Goal: Task Accomplishment & Management: Use online tool/utility

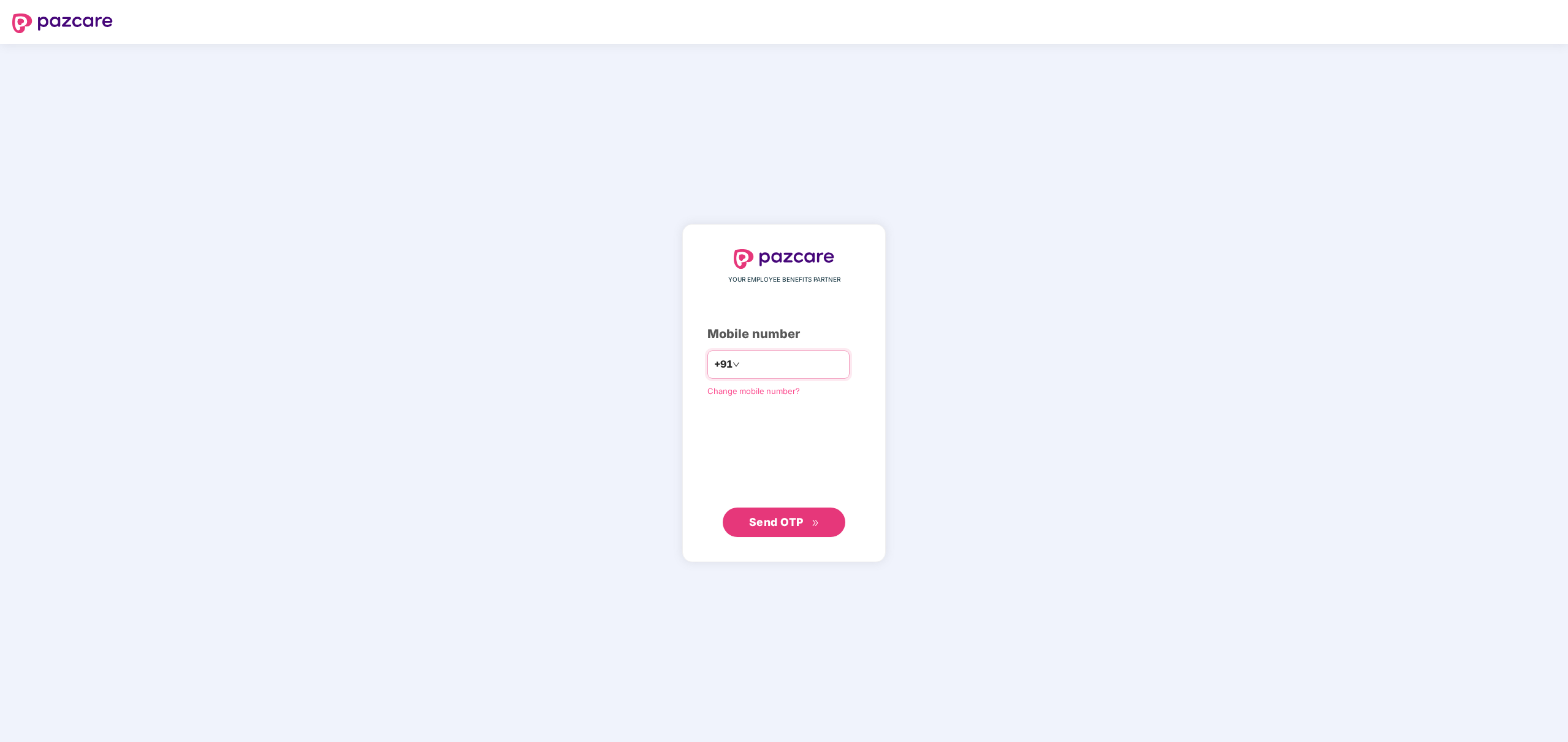
click at [753, 363] on input "number" at bounding box center [792, 365] width 101 height 20
type input "**********"
click at [780, 519] on span "Send OTP" at bounding box center [777, 522] width 55 height 13
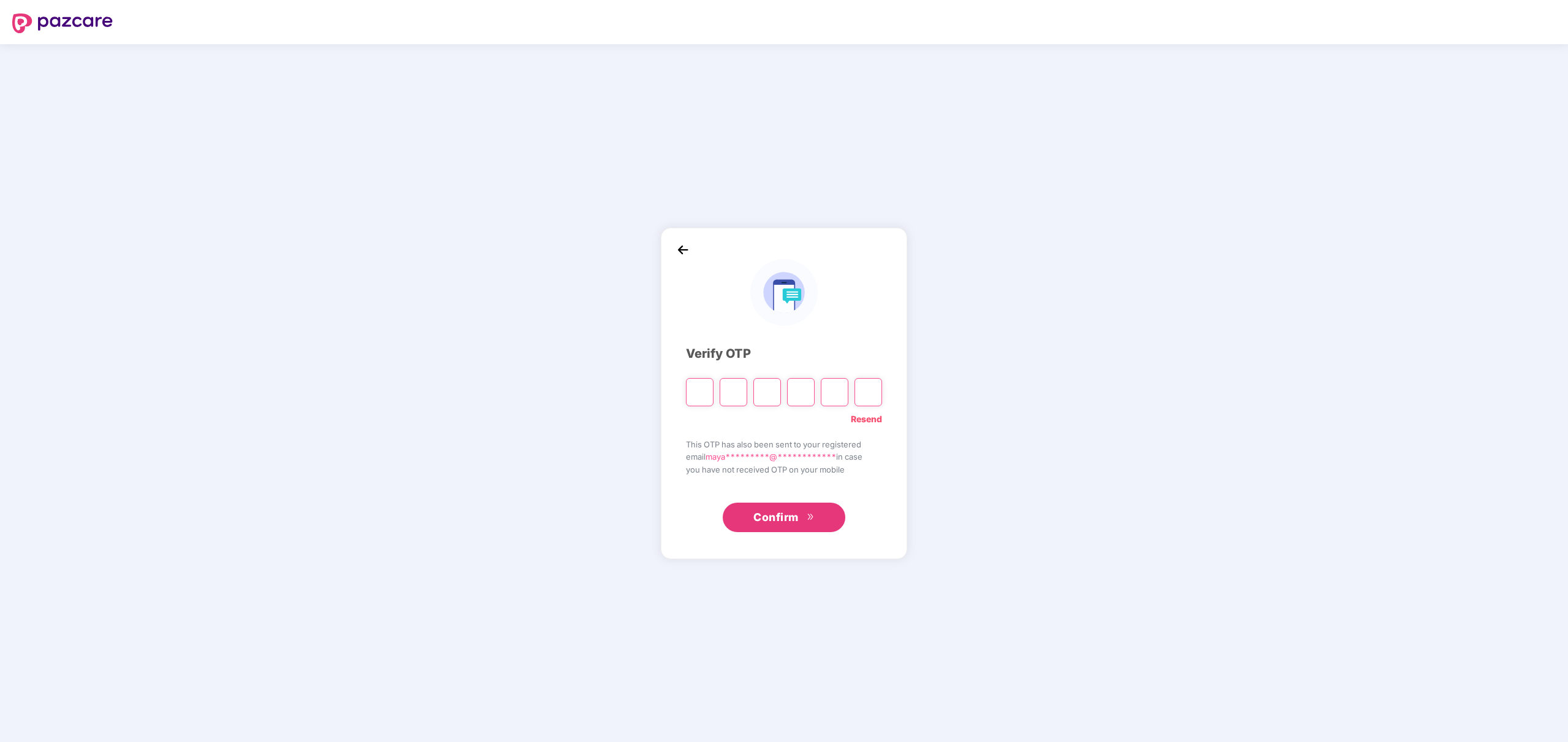
click at [703, 393] on input "Please enter verification code. Digit 1" at bounding box center [700, 392] width 28 height 28
type input "*"
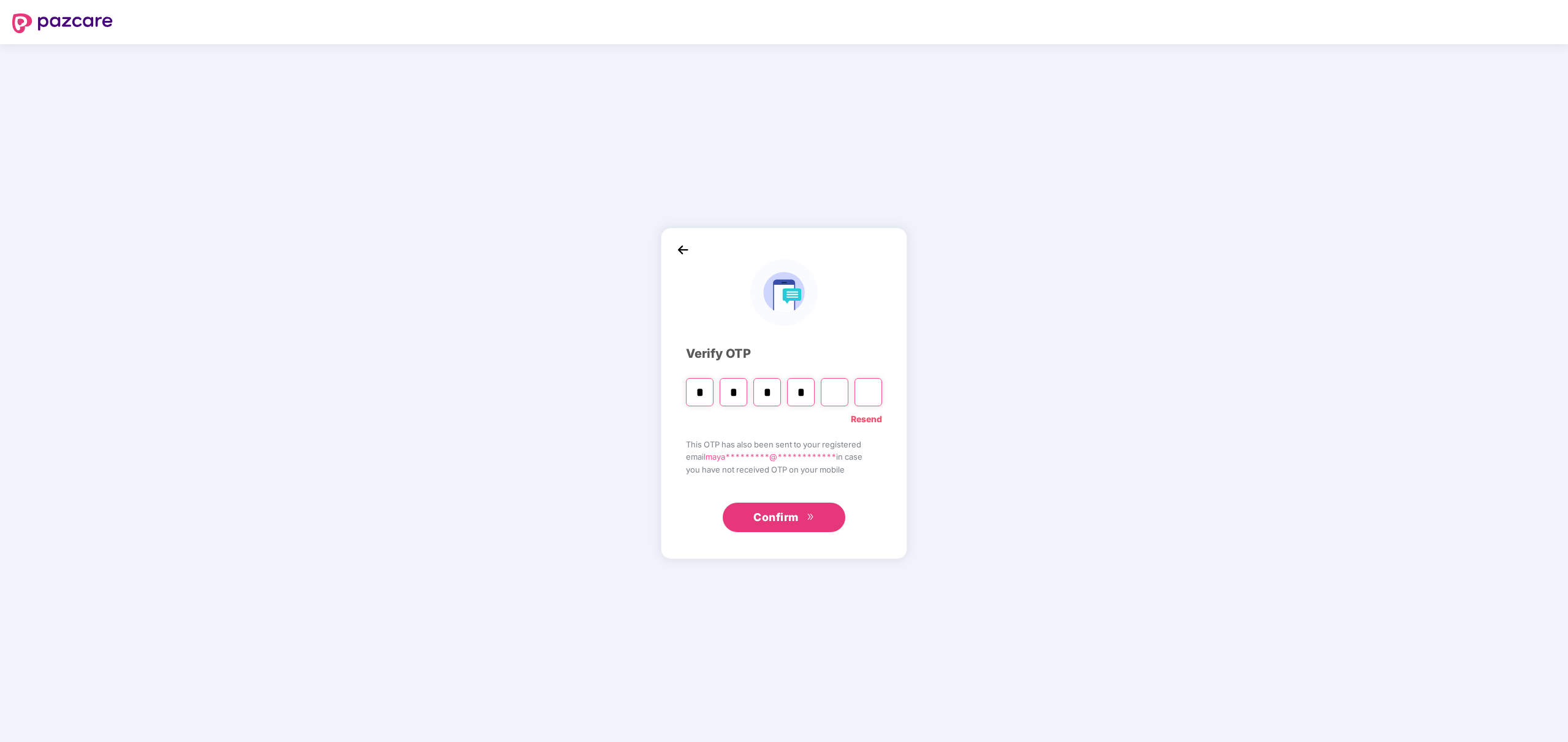
type input "*"
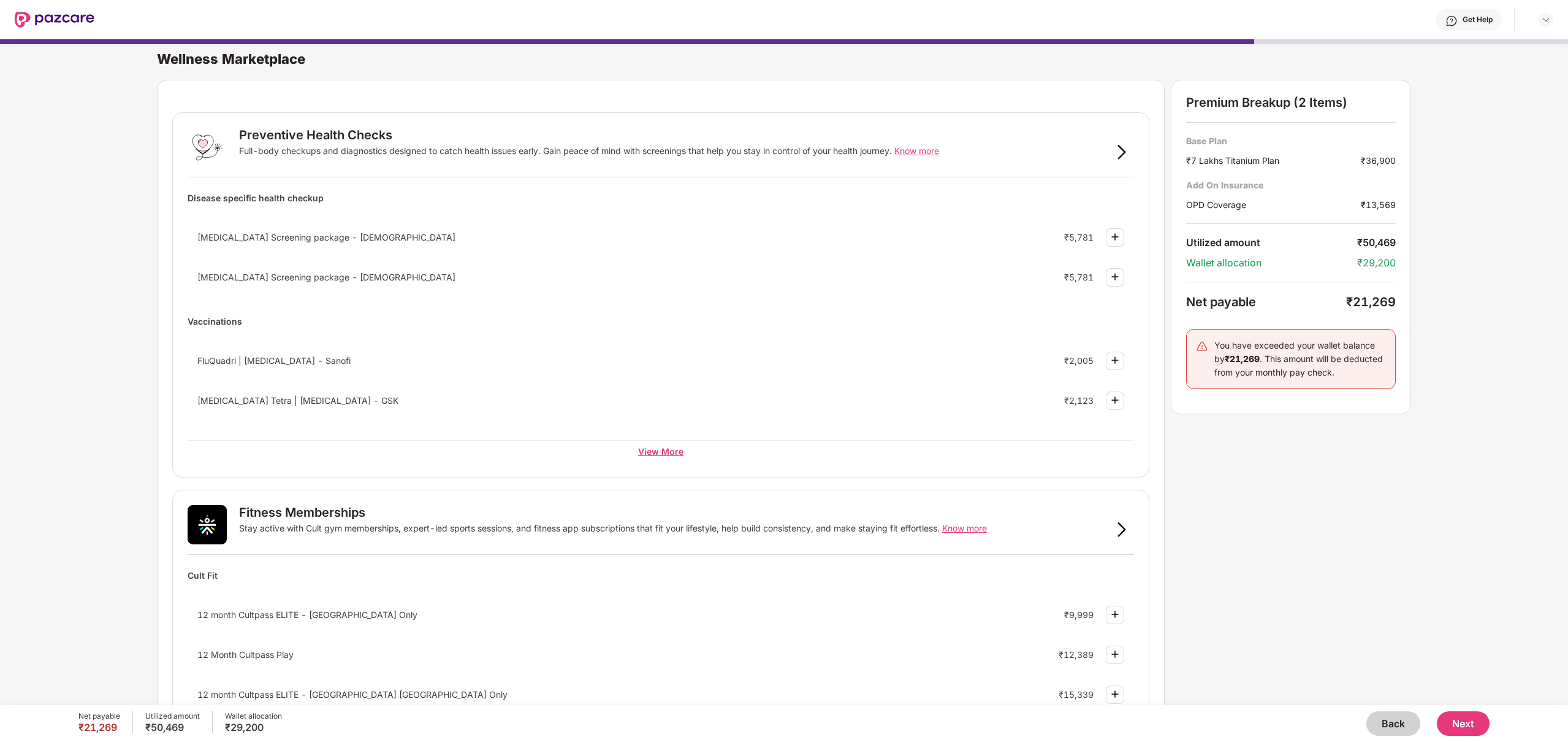
click at [643, 451] on div "View More" at bounding box center [661, 451] width 947 height 22
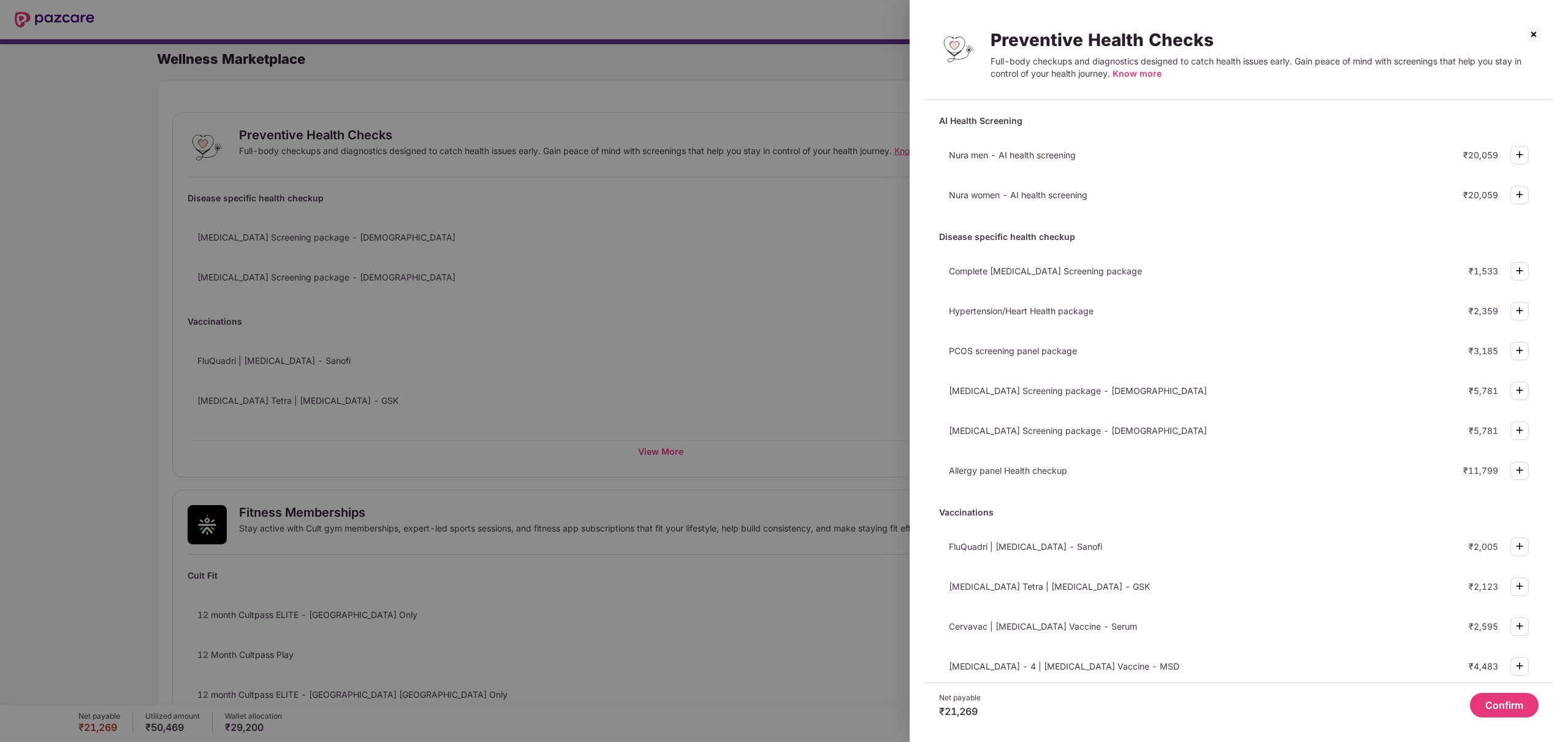
click at [716, 497] on div at bounding box center [784, 371] width 1568 height 742
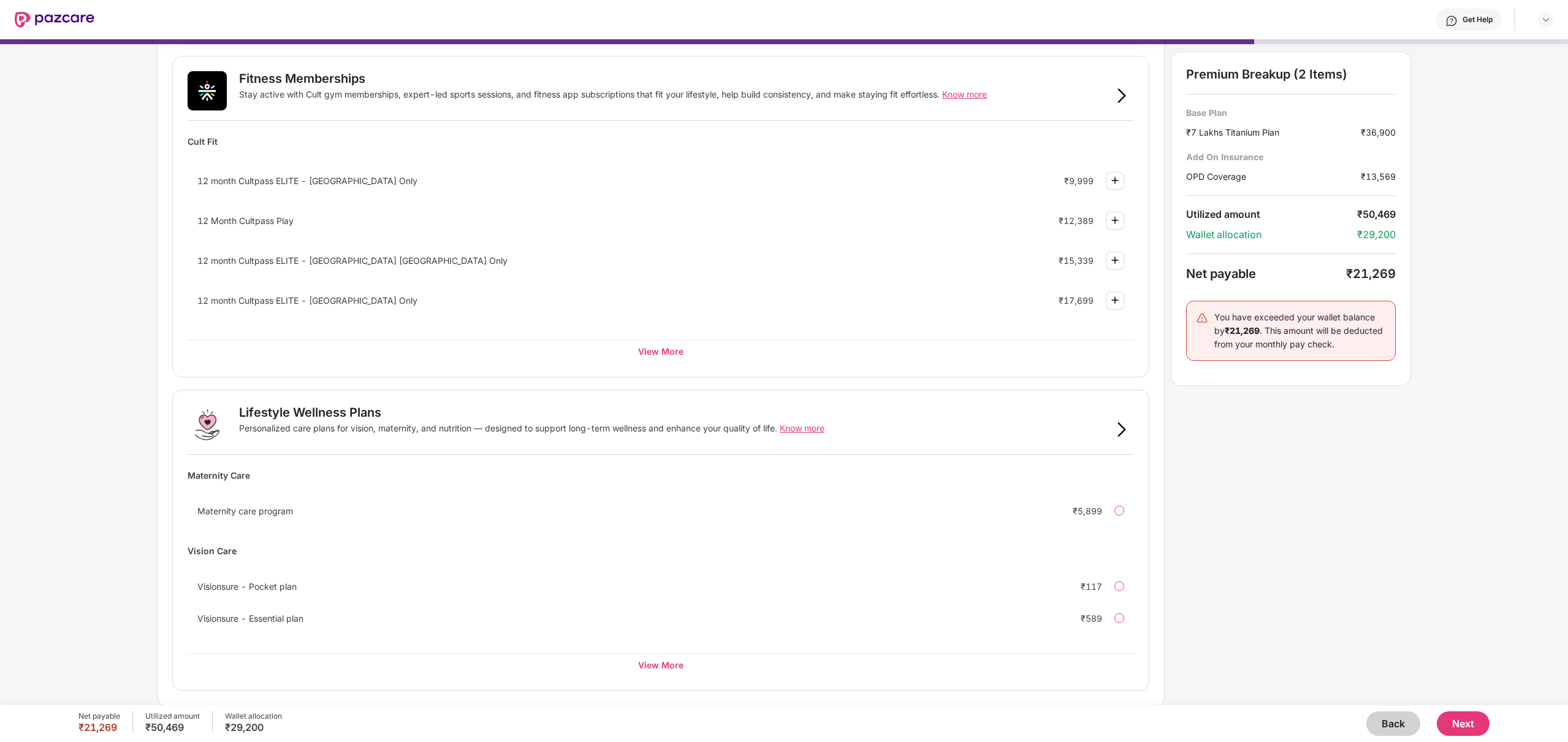
scroll to position [435, 0]
click at [667, 663] on div "View More" at bounding box center [661, 663] width 947 height 22
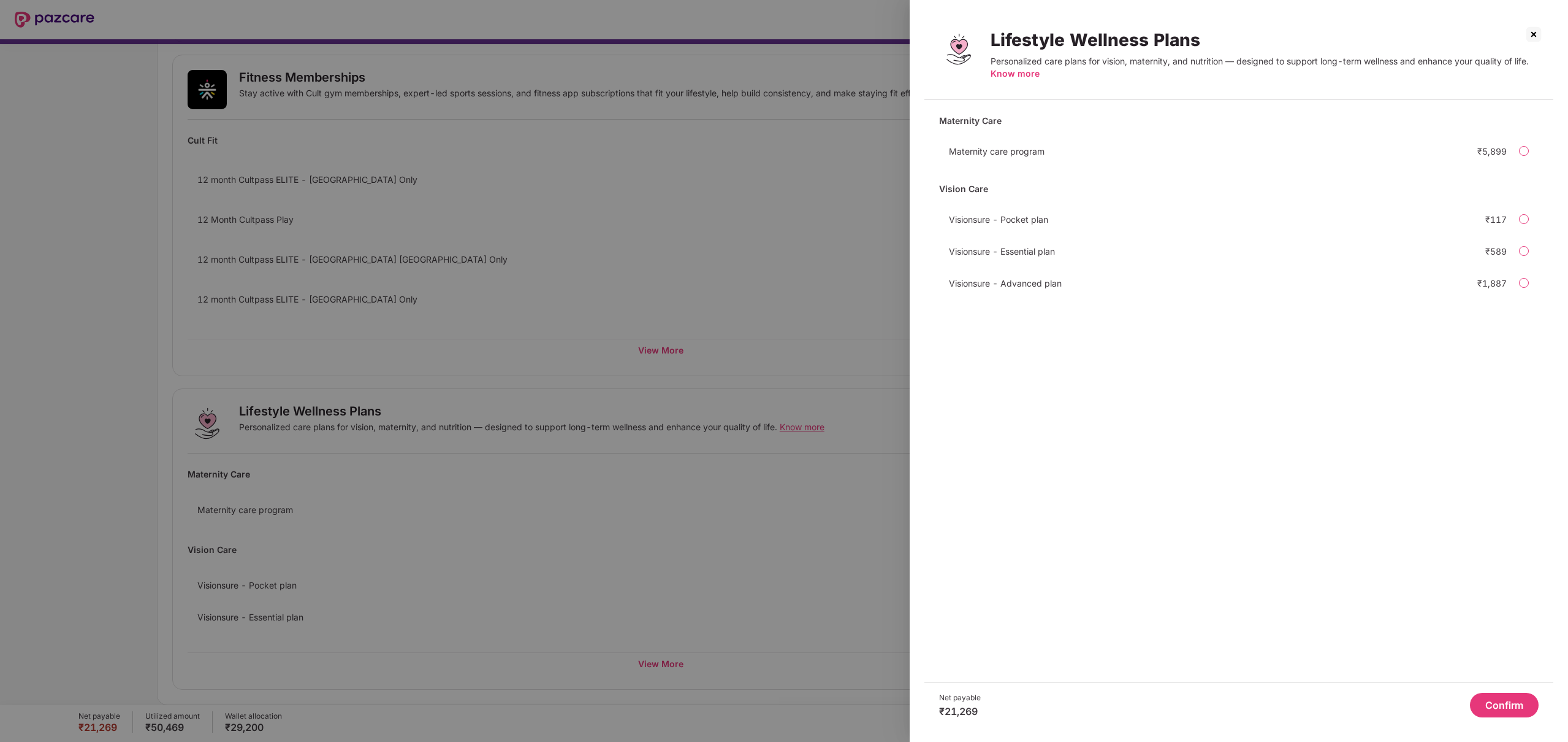
click at [694, 554] on div at bounding box center [784, 371] width 1568 height 742
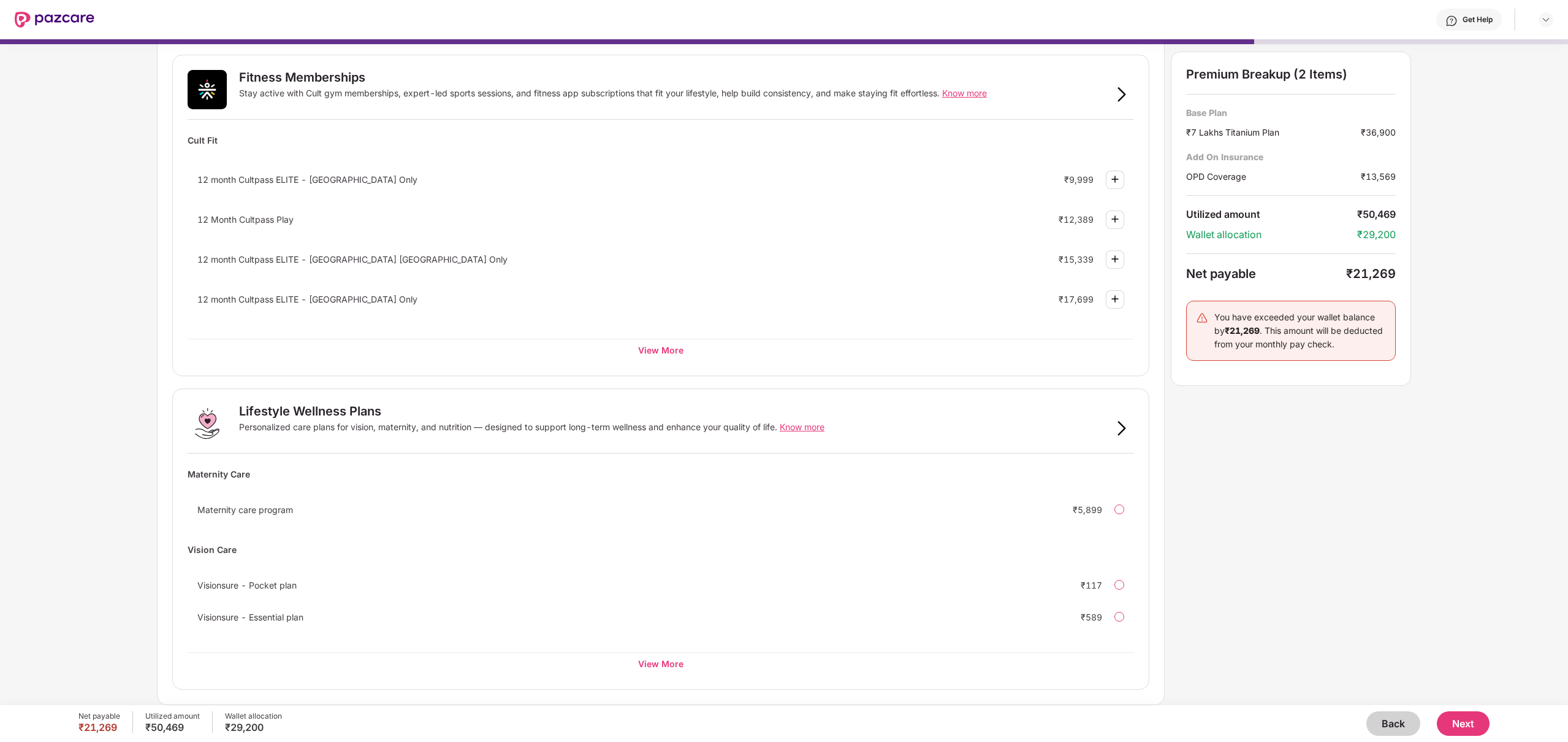
click at [803, 430] on span "Know more" at bounding box center [801, 427] width 45 height 10
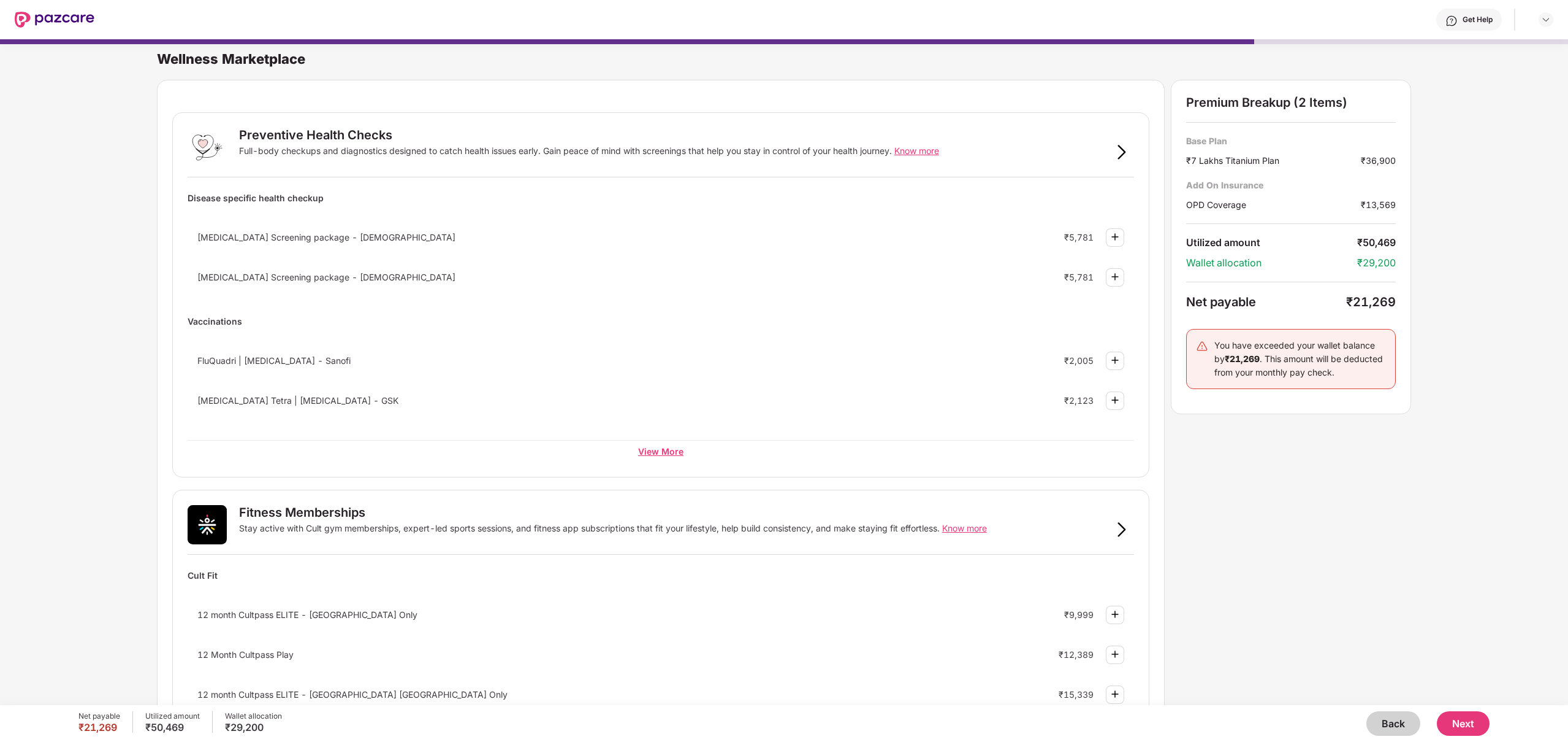
click at [655, 462] on div "View More" at bounding box center [661, 451] width 947 height 22
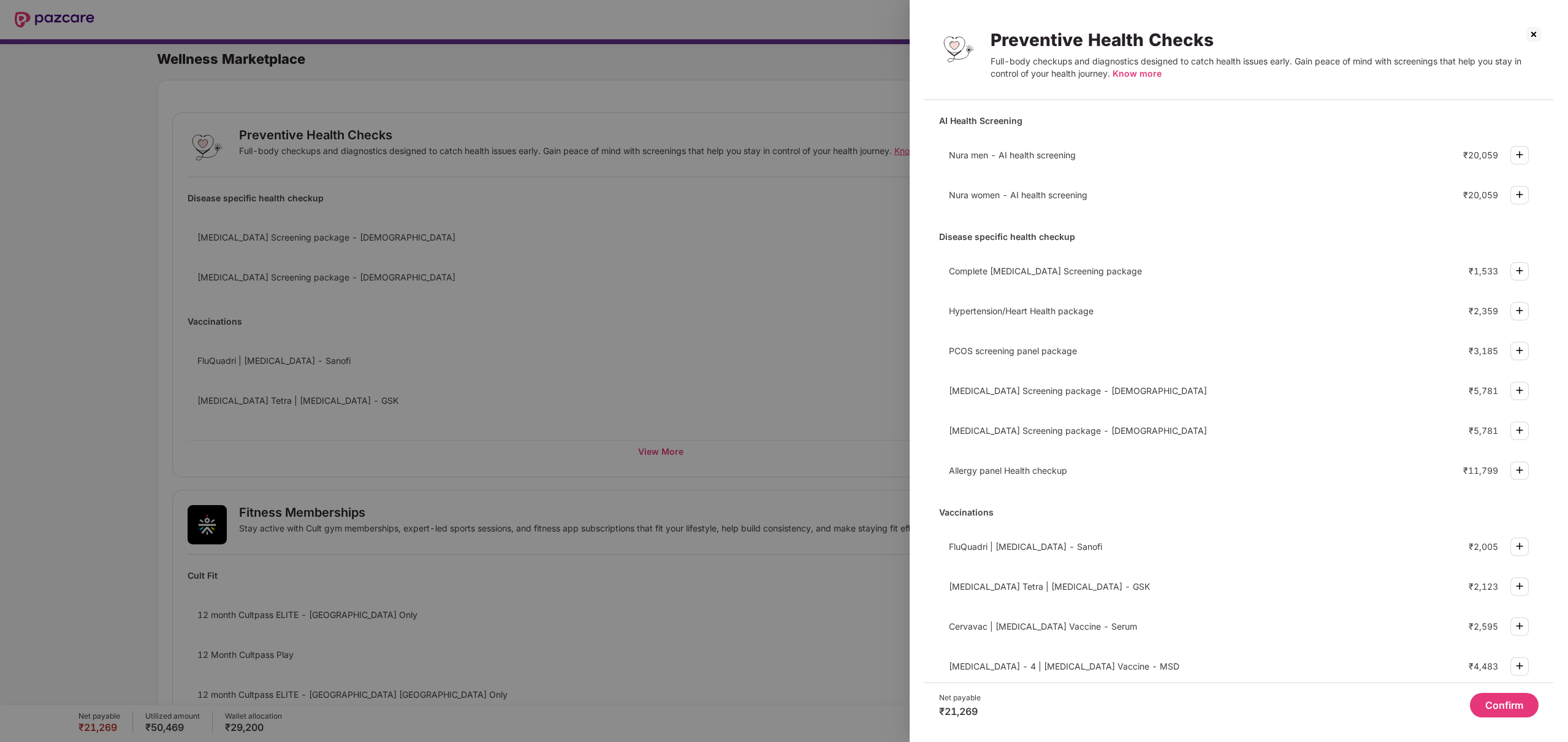
click at [796, 410] on div at bounding box center [784, 371] width 1568 height 742
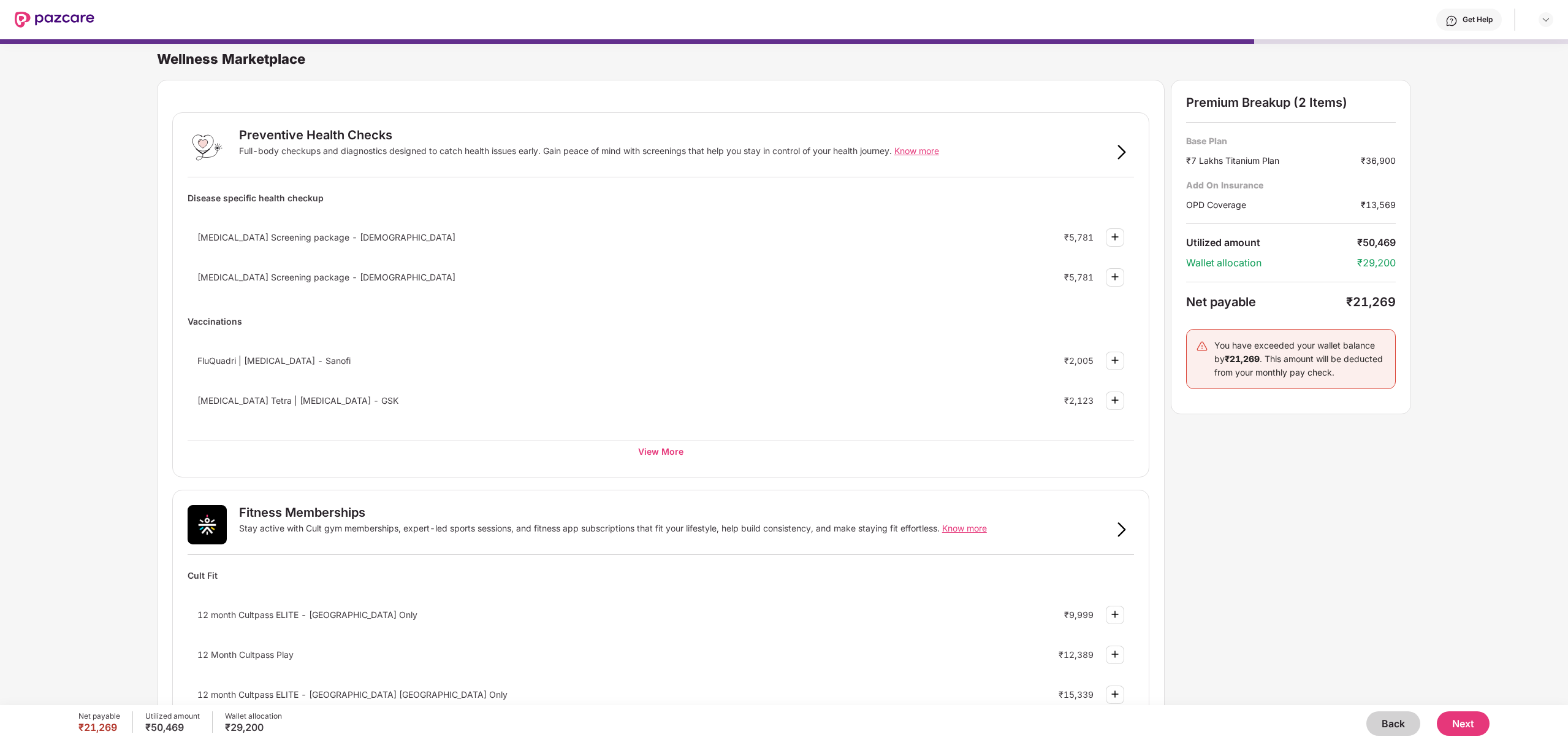
click at [1371, 717] on button "Back" at bounding box center [1394, 723] width 54 height 25
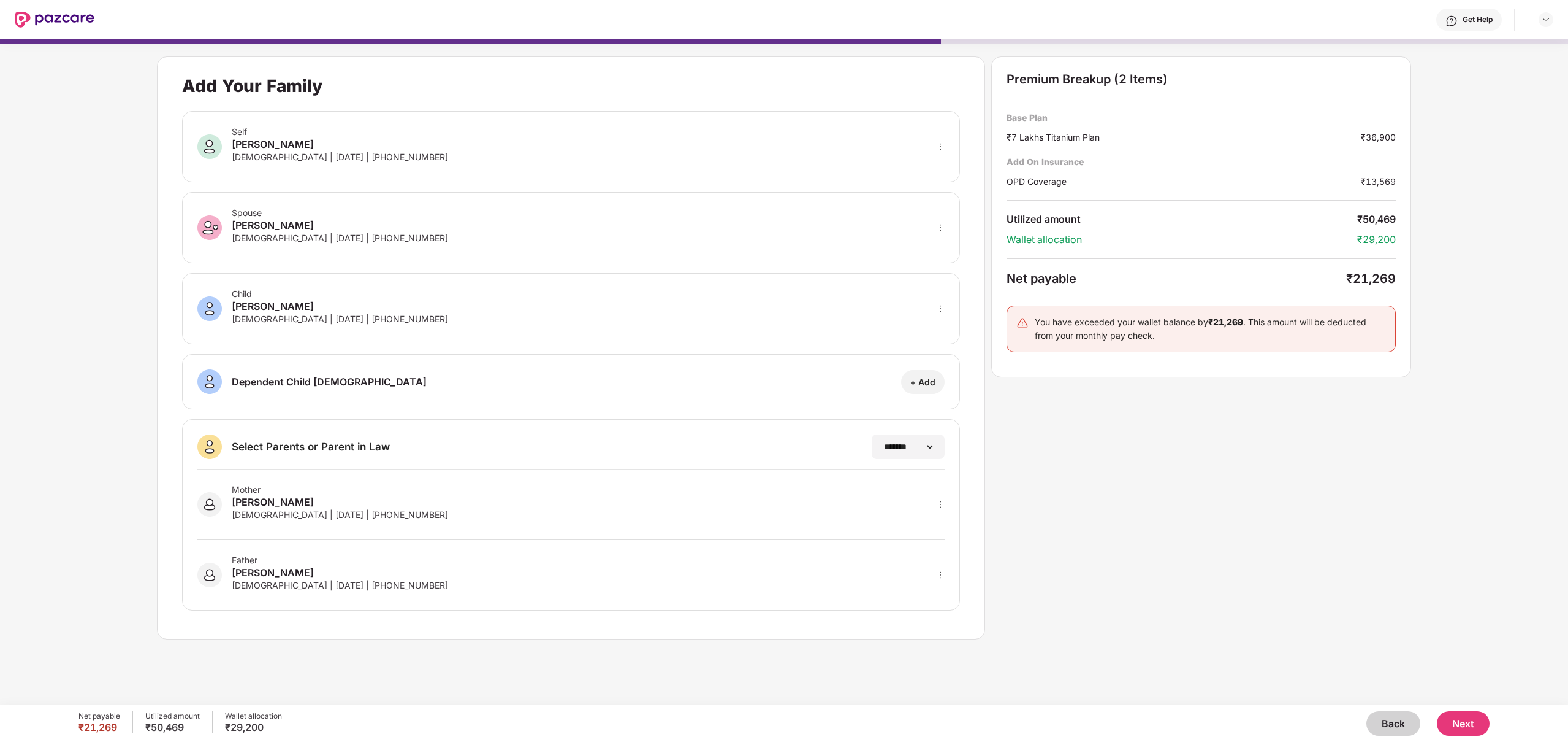
click at [1388, 726] on button "Back" at bounding box center [1394, 723] width 54 height 25
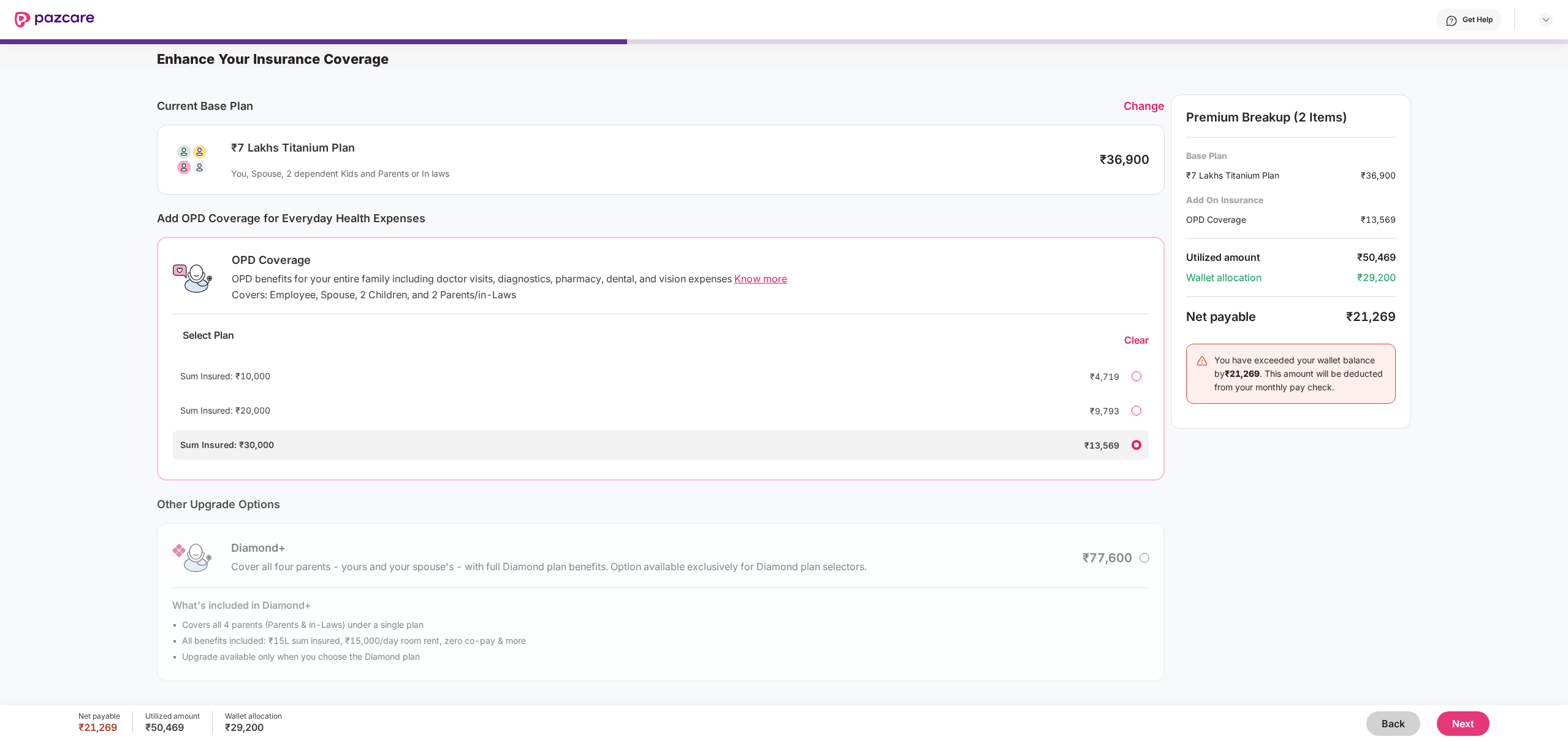
click at [1142, 107] on div "Change" at bounding box center [1143, 106] width 41 height 13
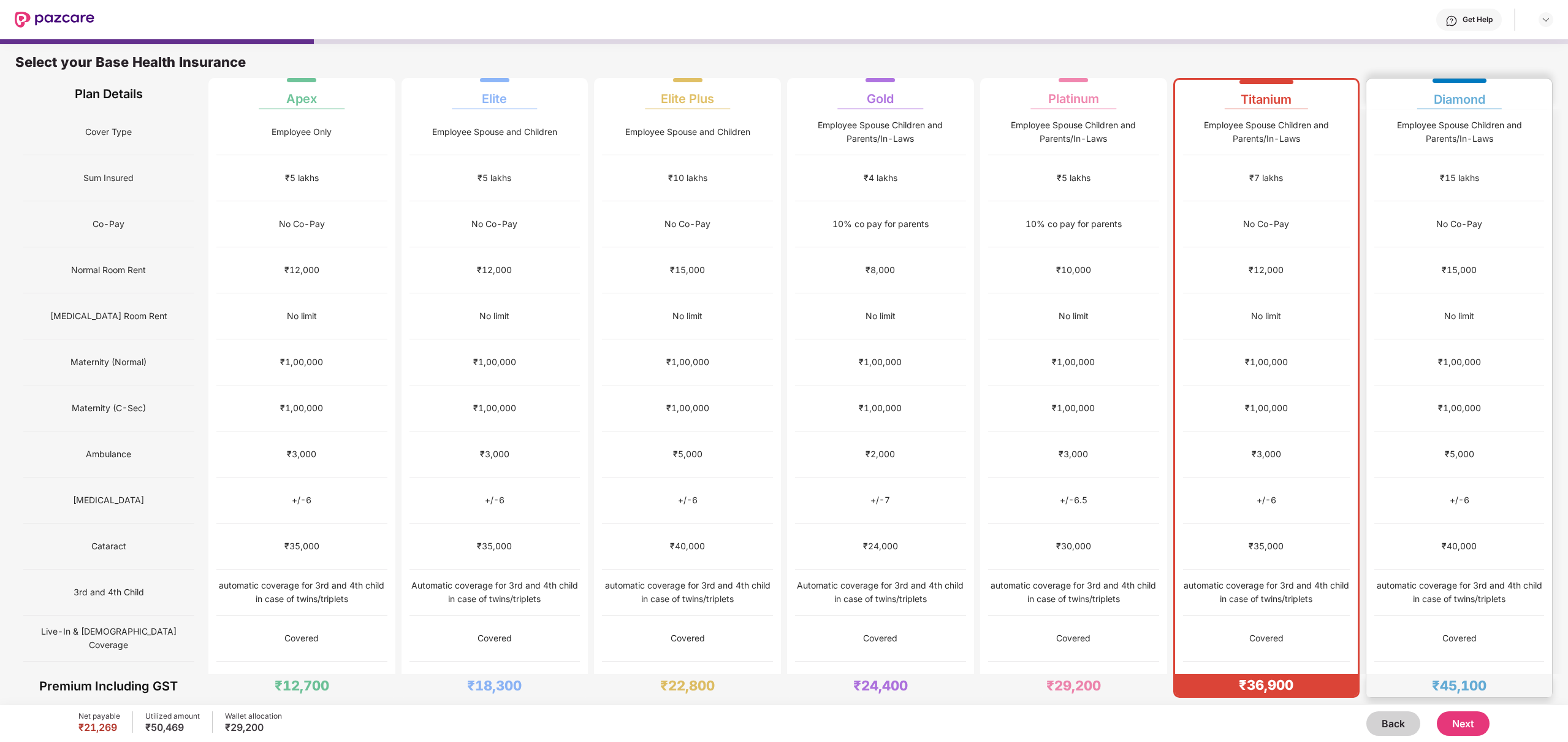
click at [1397, 578] on div "automatic coverage for 3rd and 4th child in case of twins/triplets" at bounding box center [1459, 591] width 169 height 27
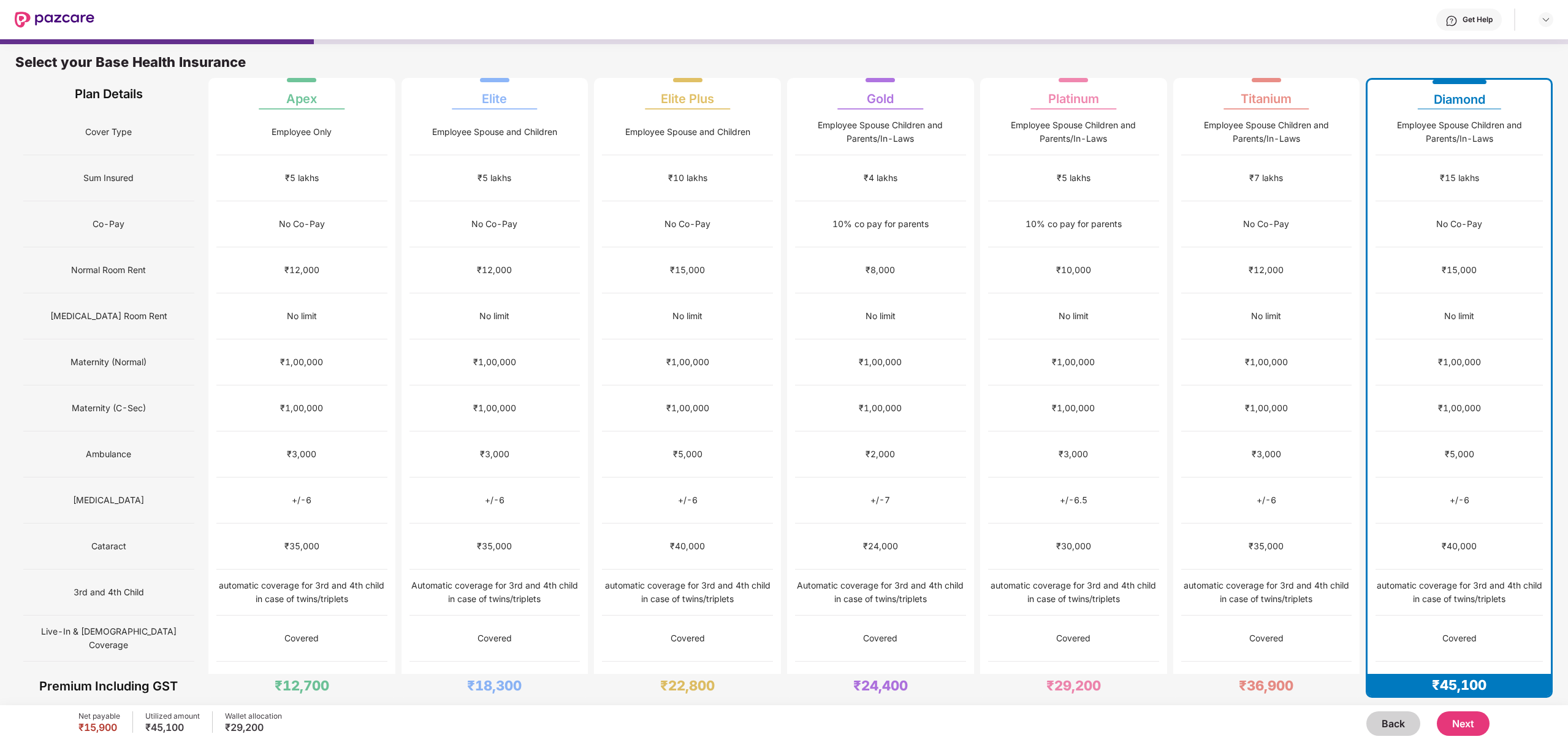
click at [1461, 726] on button "Next" at bounding box center [1463, 723] width 53 height 25
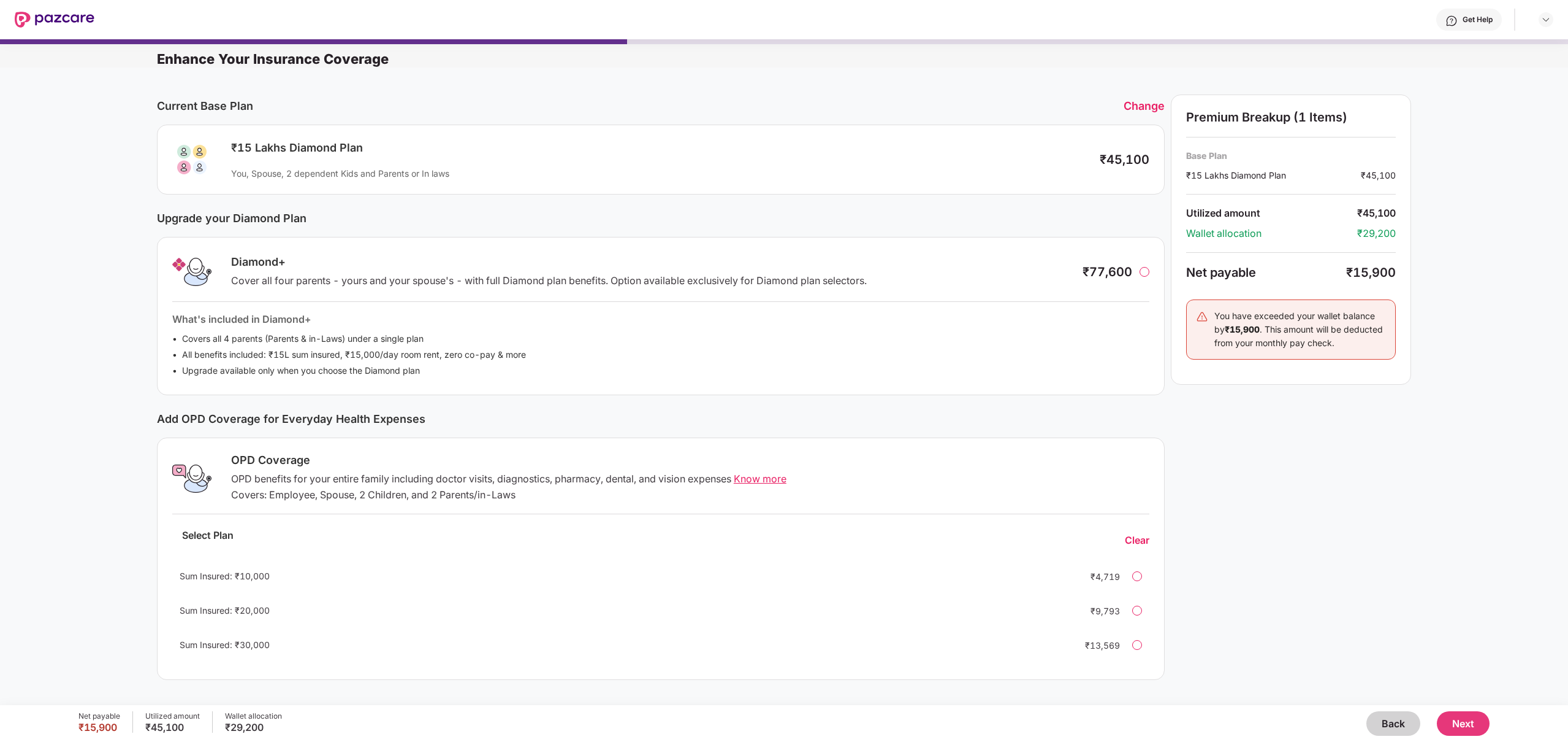
click at [1147, 275] on div at bounding box center [1144, 272] width 10 height 10
click at [765, 476] on span "Know more" at bounding box center [760, 480] width 53 height 12
